Goal: Task Accomplishment & Management: Use online tool/utility

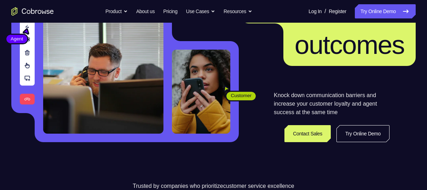
scroll to position [99, 0]
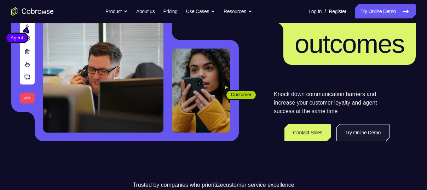
click at [357, 135] on link "Try Online Demo" at bounding box center [362, 132] width 53 height 17
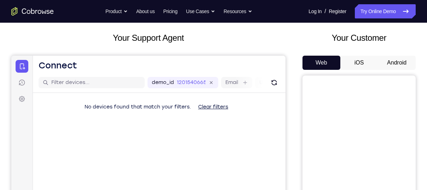
scroll to position [31, 0]
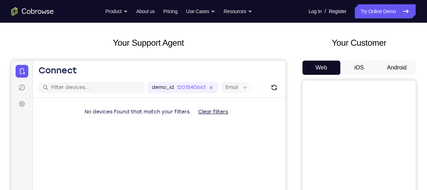
click at [397, 70] on button "Android" at bounding box center [397, 67] width 38 height 14
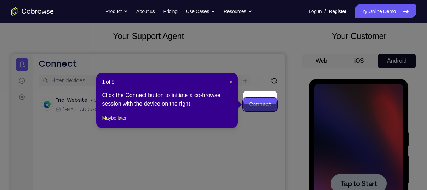
scroll to position [37, 0]
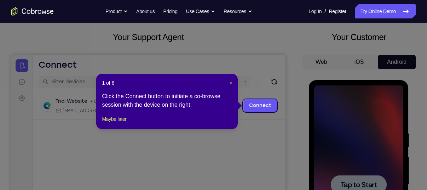
click at [232, 83] on span "×" at bounding box center [230, 83] width 3 height 6
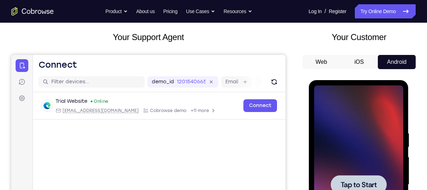
click at [361, 181] on span "Tap to Start" at bounding box center [358, 184] width 36 height 7
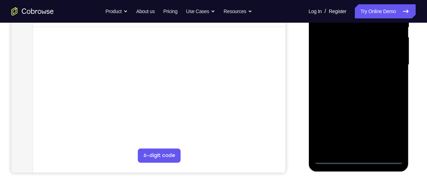
scroll to position [157, 0]
click at [358, 155] on div at bounding box center [358, 64] width 89 height 198
click at [358, 158] on div at bounding box center [358, 64] width 89 height 198
click at [393, 124] on div at bounding box center [358, 64] width 89 height 198
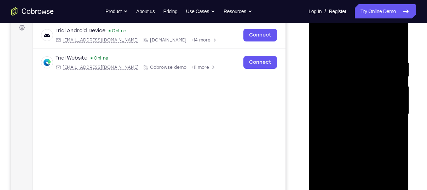
scroll to position [98, 0]
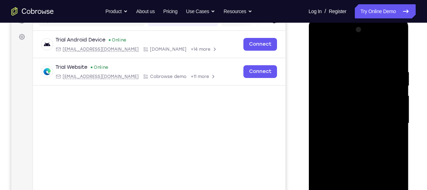
click at [321, 58] on div at bounding box center [358, 123] width 89 height 198
click at [384, 122] on div at bounding box center [358, 123] width 89 height 198
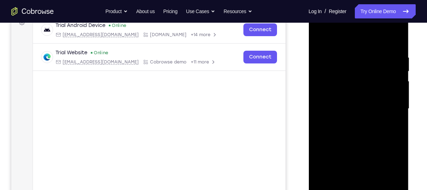
scroll to position [126, 0]
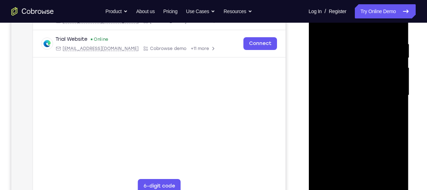
click at [365, 177] on div at bounding box center [358, 95] width 89 height 198
click at [357, 130] on div at bounding box center [358, 95] width 89 height 198
click at [347, 91] on div at bounding box center [358, 95] width 89 height 198
click at [352, 96] on div at bounding box center [358, 95] width 89 height 198
click at [349, 89] on div at bounding box center [358, 95] width 89 height 198
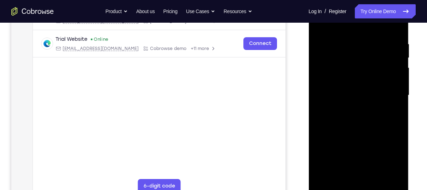
click at [352, 102] on div at bounding box center [358, 95] width 89 height 198
click at [363, 97] on div at bounding box center [358, 95] width 89 height 198
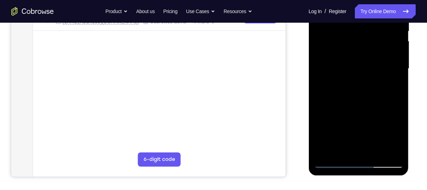
scroll to position [154, 0]
click at [332, 162] on div at bounding box center [358, 68] width 89 height 198
click at [365, 100] on div at bounding box center [358, 68] width 89 height 198
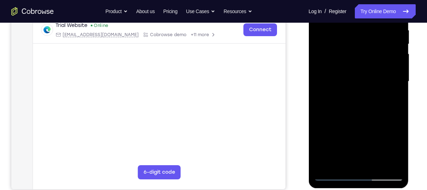
scroll to position [138, 0]
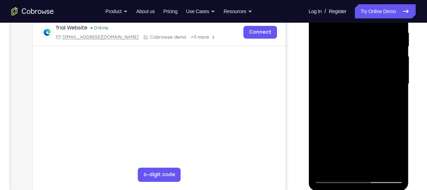
click at [333, 176] on div at bounding box center [358, 84] width 89 height 198
click at [371, 28] on div at bounding box center [358, 84] width 89 height 198
click at [363, 63] on div at bounding box center [358, 84] width 89 height 198
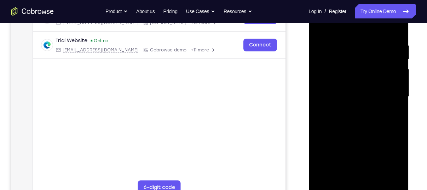
scroll to position [93, 0]
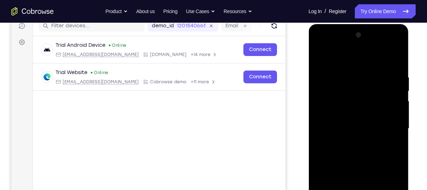
click at [357, 99] on div at bounding box center [358, 128] width 89 height 198
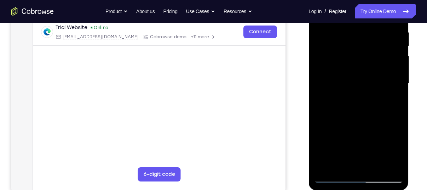
scroll to position [128, 0]
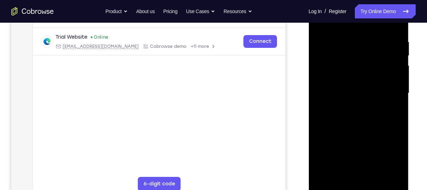
click at [359, 60] on div at bounding box center [358, 93] width 89 height 198
click at [365, 62] on div at bounding box center [358, 93] width 89 height 198
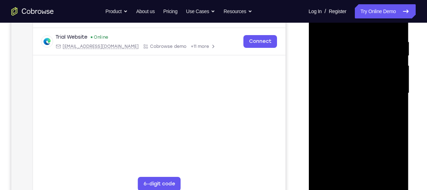
scroll to position [100, 0]
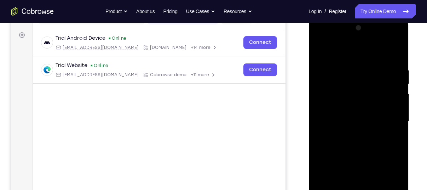
click at [372, 137] on div at bounding box center [358, 121] width 89 height 198
click at [363, 89] on div at bounding box center [358, 121] width 89 height 198
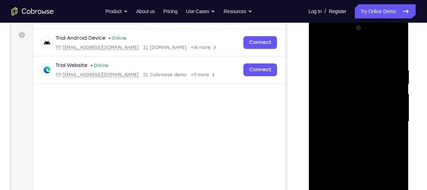
click at [363, 89] on div at bounding box center [358, 121] width 89 height 198
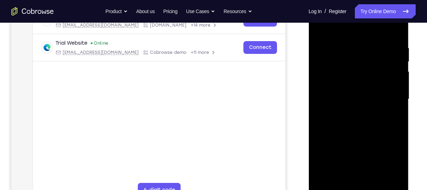
scroll to position [122, 0]
click at [364, 116] on div at bounding box center [358, 99] width 89 height 198
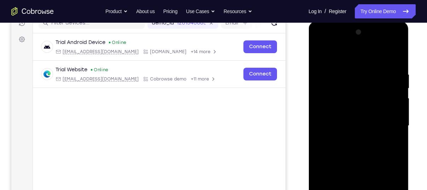
scroll to position [96, 0]
click at [341, 43] on div at bounding box center [358, 126] width 89 height 198
click at [324, 70] on div at bounding box center [358, 126] width 89 height 198
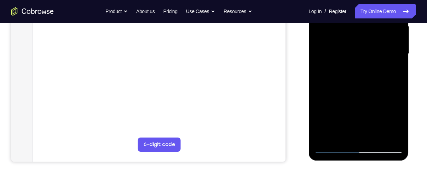
scroll to position [169, 0]
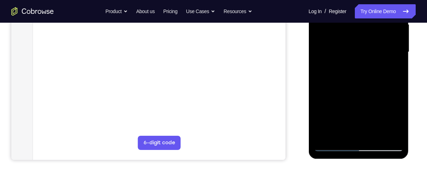
click at [367, 135] on div at bounding box center [358, 52] width 89 height 198
click at [359, 84] on div at bounding box center [358, 52] width 89 height 198
click at [363, 48] on div at bounding box center [358, 52] width 89 height 198
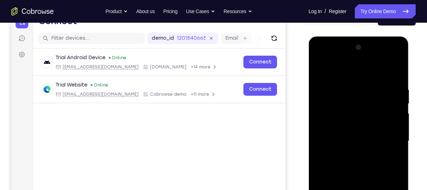
scroll to position [74, 0]
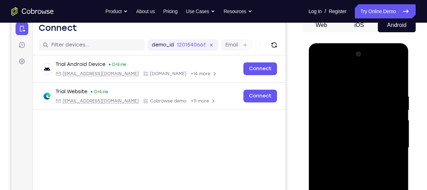
click at [358, 127] on div at bounding box center [358, 147] width 89 height 198
click at [353, 117] on div at bounding box center [358, 147] width 89 height 198
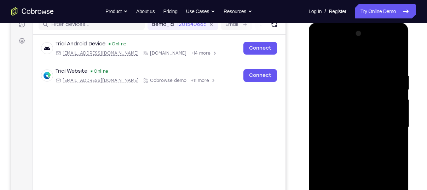
click at [358, 92] on div at bounding box center [358, 127] width 89 height 198
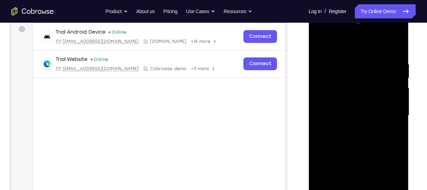
scroll to position [103, 0]
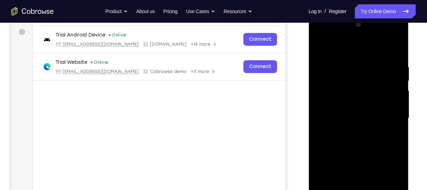
click at [396, 56] on div at bounding box center [358, 118] width 89 height 198
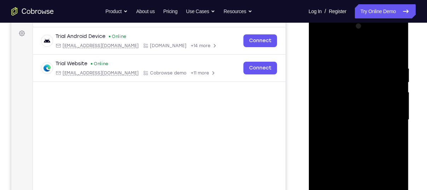
scroll to position [102, 0]
click at [398, 48] on div at bounding box center [358, 120] width 89 height 198
click at [338, 86] on div at bounding box center [358, 120] width 89 height 198
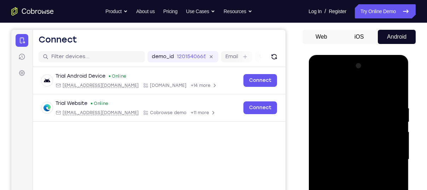
scroll to position [61, 0]
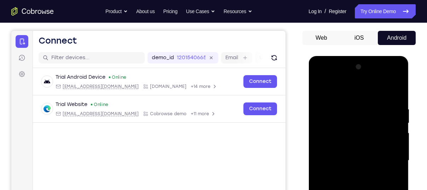
click at [320, 89] on div at bounding box center [358, 160] width 89 height 198
click at [360, 99] on div at bounding box center [358, 160] width 89 height 198
click at [371, 100] on div at bounding box center [358, 160] width 89 height 198
click at [389, 98] on div at bounding box center [358, 160] width 89 height 198
click at [321, 89] on div at bounding box center [358, 160] width 89 height 198
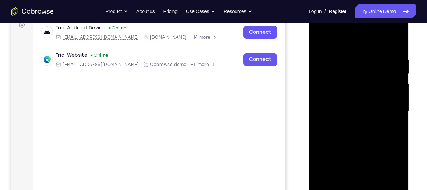
scroll to position [126, 0]
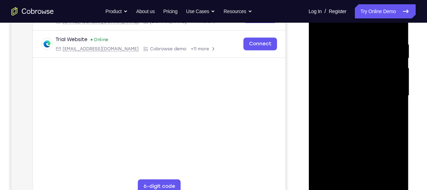
click at [327, 179] on div at bounding box center [358, 95] width 89 height 198
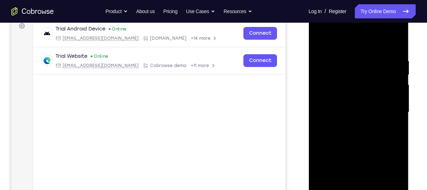
scroll to position [108, 0]
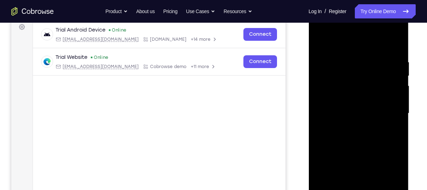
drag, startPoint x: 352, startPoint y: 132, endPoint x: 366, endPoint y: 83, distance: 51.0
click at [366, 83] on div at bounding box center [358, 113] width 89 height 198
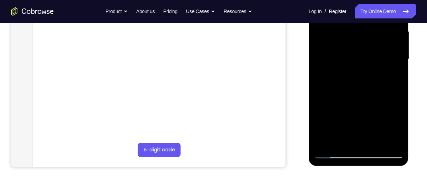
scroll to position [165, 0]
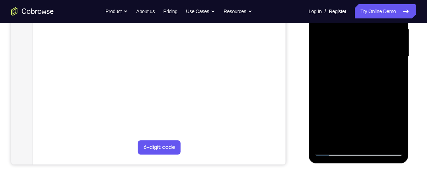
click at [394, 139] on div at bounding box center [358, 57] width 89 height 198
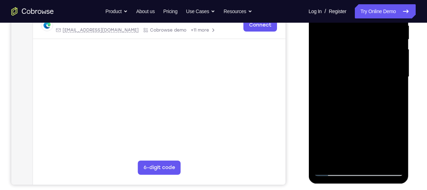
scroll to position [147, 0]
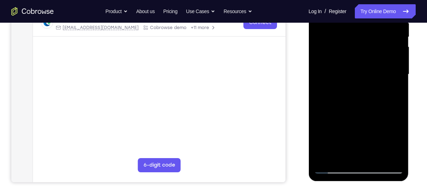
click at [326, 157] on div at bounding box center [358, 74] width 89 height 198
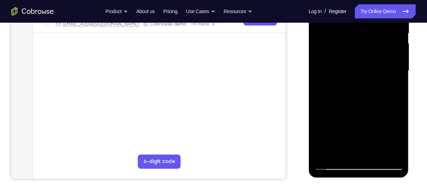
scroll to position [151, 0]
